Goal: Communication & Community: Participate in discussion

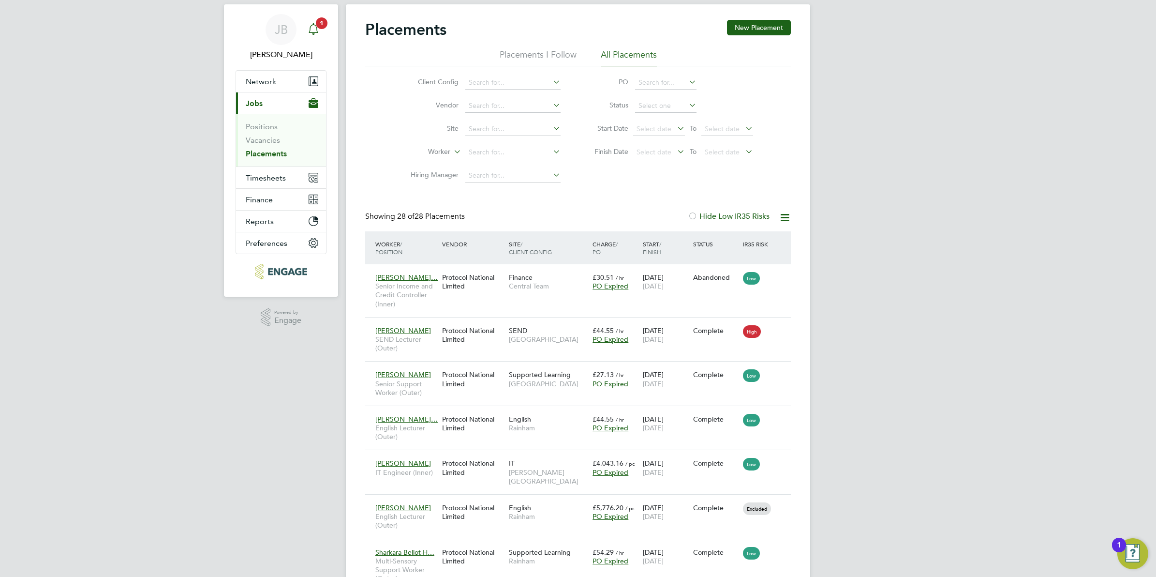
click at [316, 30] on icon "Main navigation" at bounding box center [314, 29] width 12 height 12
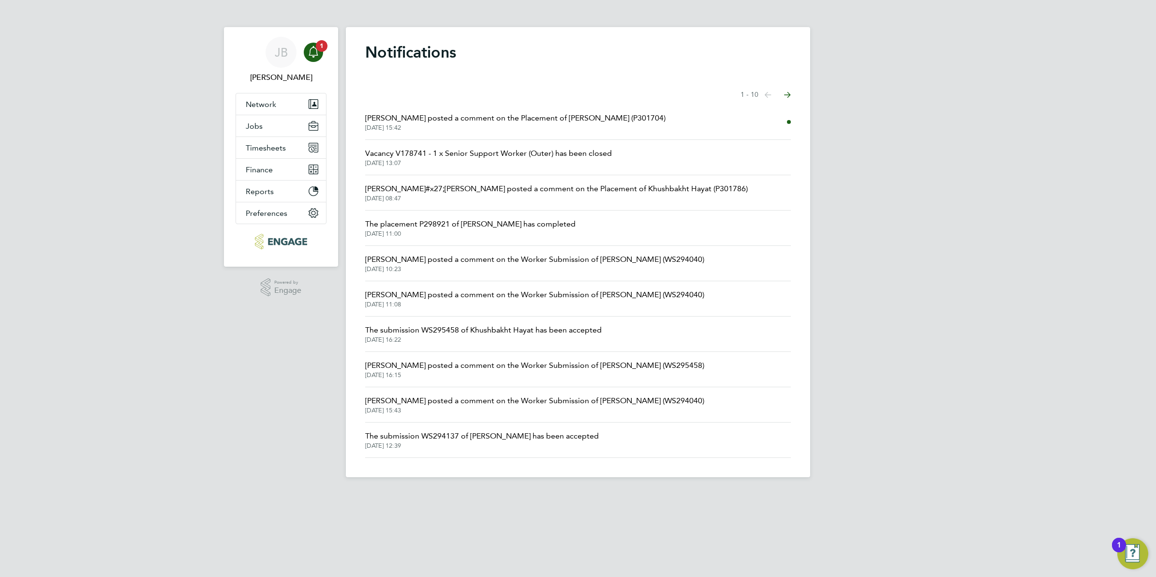
click at [436, 117] on span "[PERSON_NAME] posted a comment on the Placement of [PERSON_NAME] (P301704)" at bounding box center [515, 118] width 300 height 12
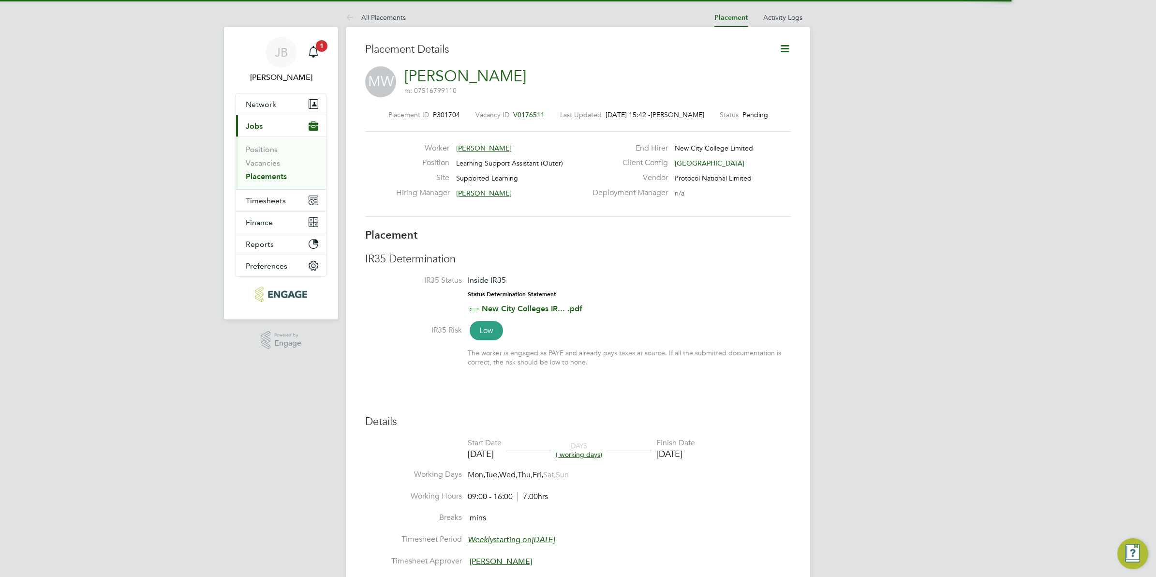
scroll to position [15, 191]
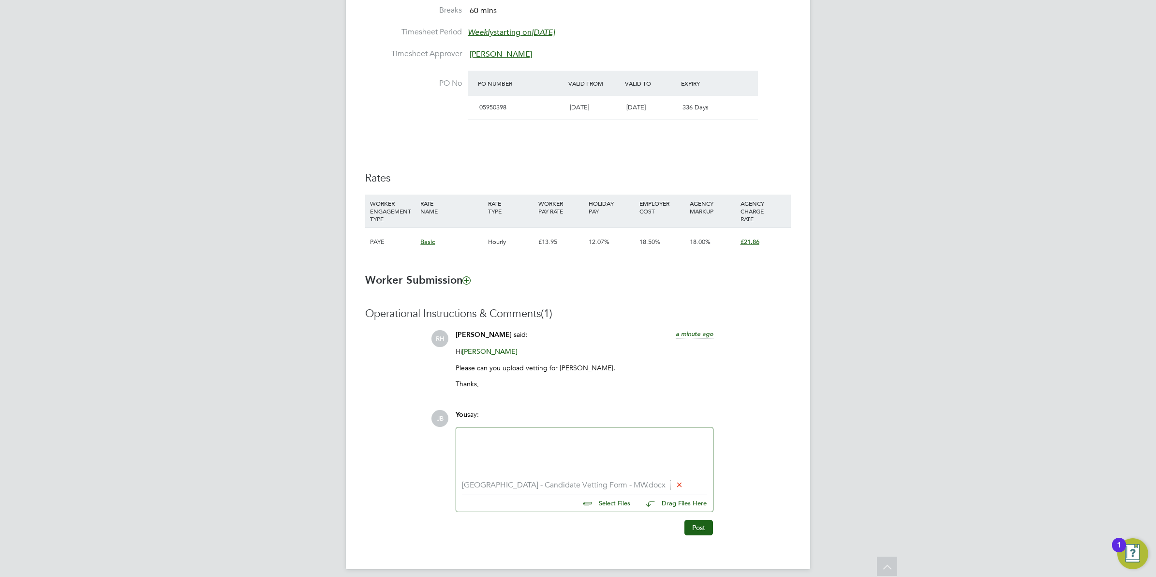
click at [537, 451] on div at bounding box center [584, 454] width 245 height 42
drag, startPoint x: 475, startPoint y: 435, endPoint x: 532, endPoint y: 445, distance: 57.9
click at [536, 447] on div "Hey [PERSON_NAME], attatched again for your perusal." at bounding box center [584, 454] width 245 height 42
drag, startPoint x: 523, startPoint y: 442, endPoint x: 515, endPoint y: 440, distance: 7.9
click at [588, 467] on div "Hey [PERSON_NAME], attached again for your perusal." at bounding box center [584, 454] width 245 height 42
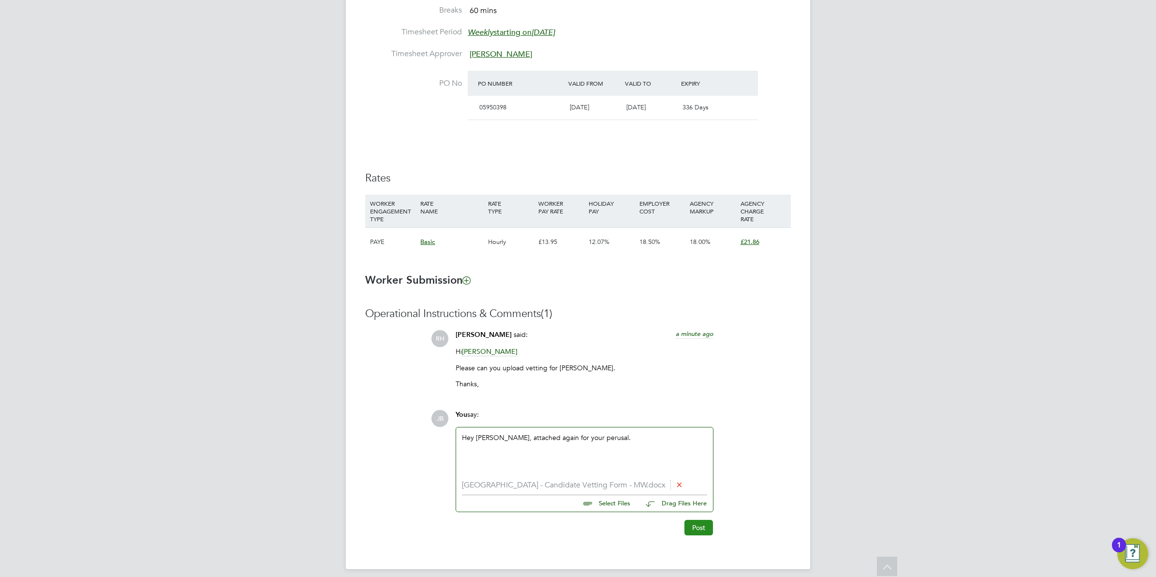
click at [704, 525] on button "Post" at bounding box center [699, 527] width 29 height 15
